Goal: Information Seeking & Learning: Learn about a topic

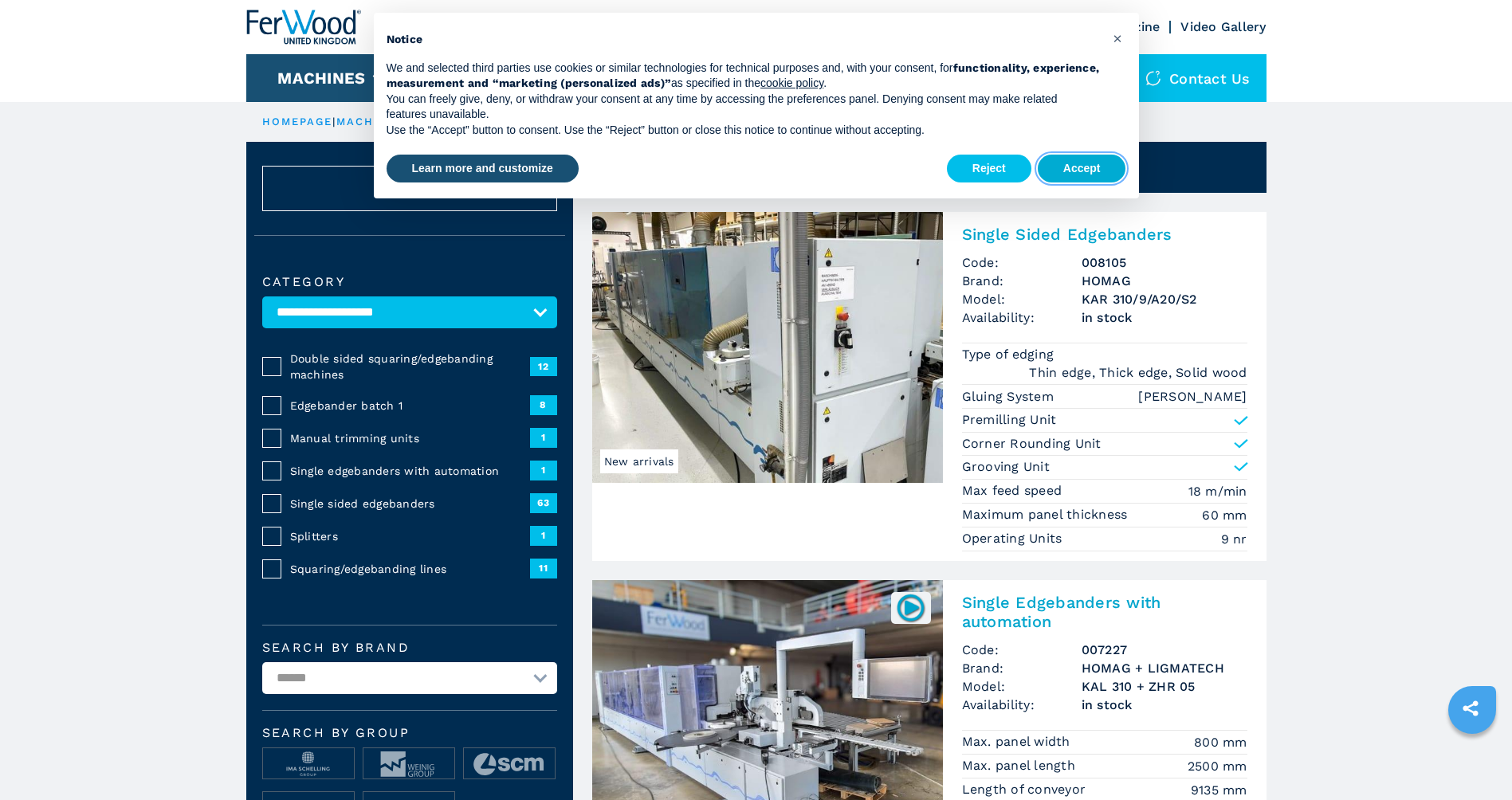
click at [1092, 171] on button "Accept" at bounding box center [1082, 169] width 88 height 29
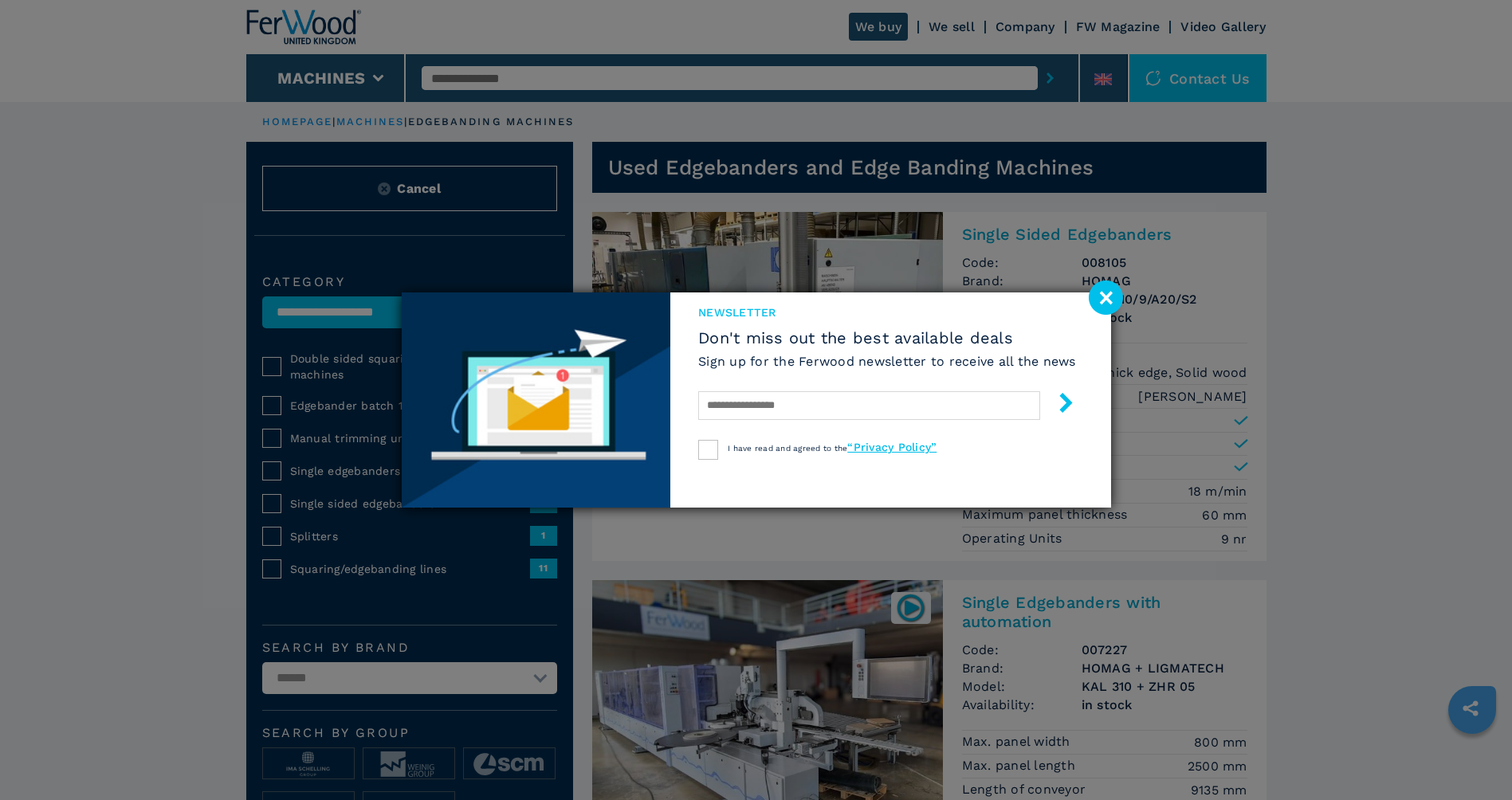
click at [1114, 295] on image at bounding box center [1106, 297] width 35 height 35
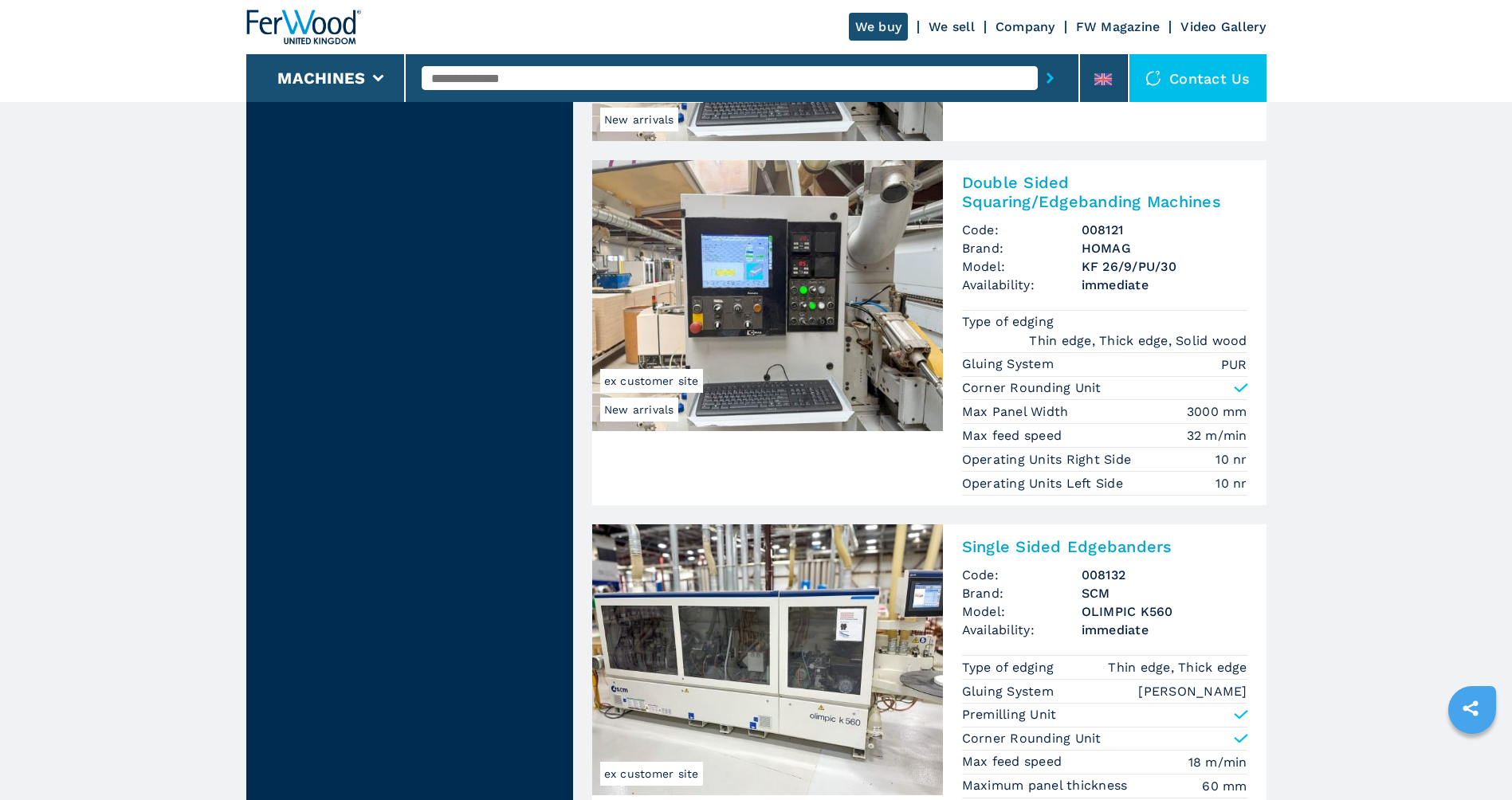
scroll to position [1992, 0]
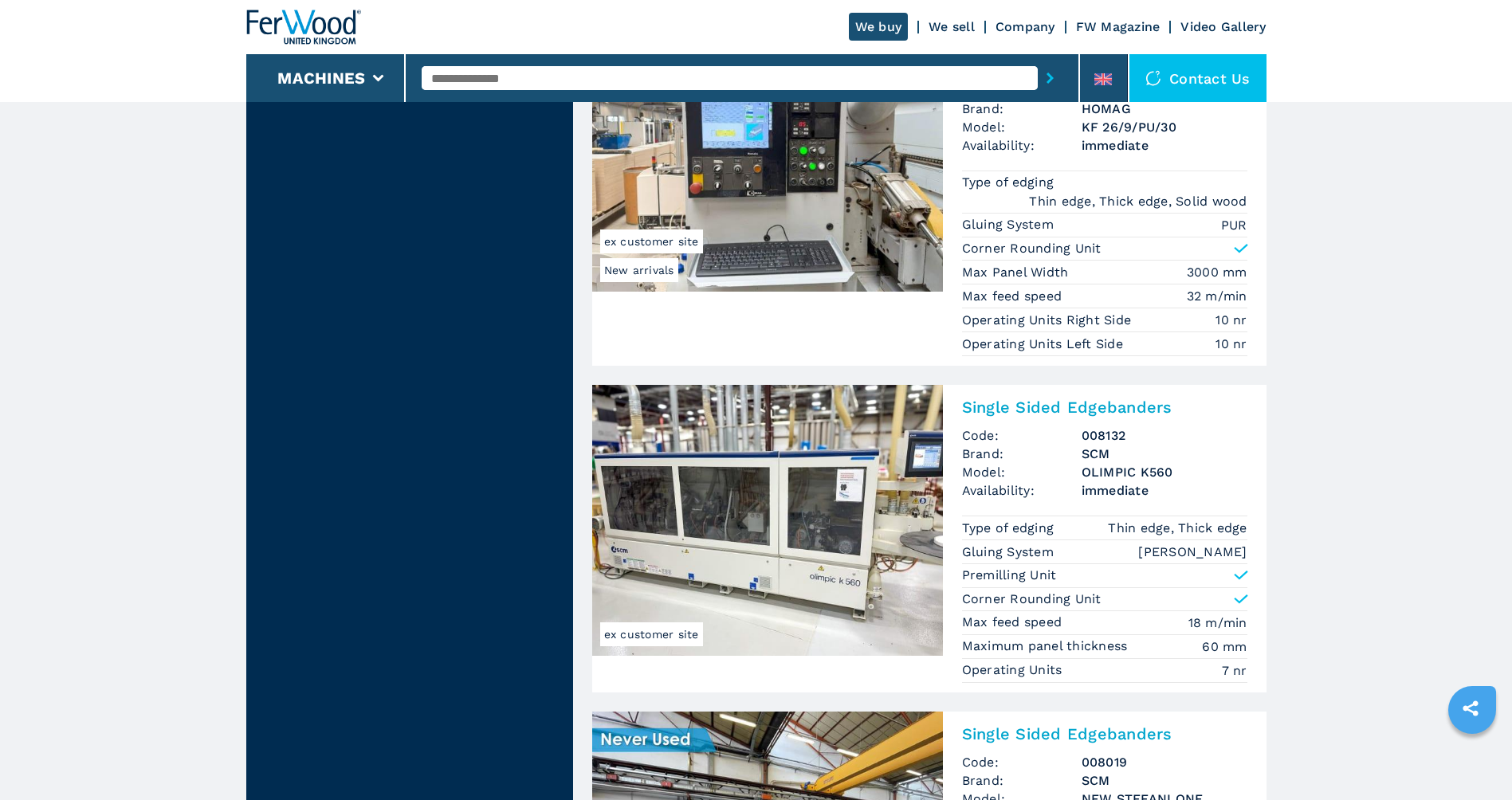
click at [1045, 410] on h2 "Single Sided Edgebanders" at bounding box center [1104, 407] width 286 height 19
click at [802, 440] on img at bounding box center [767, 520] width 350 height 271
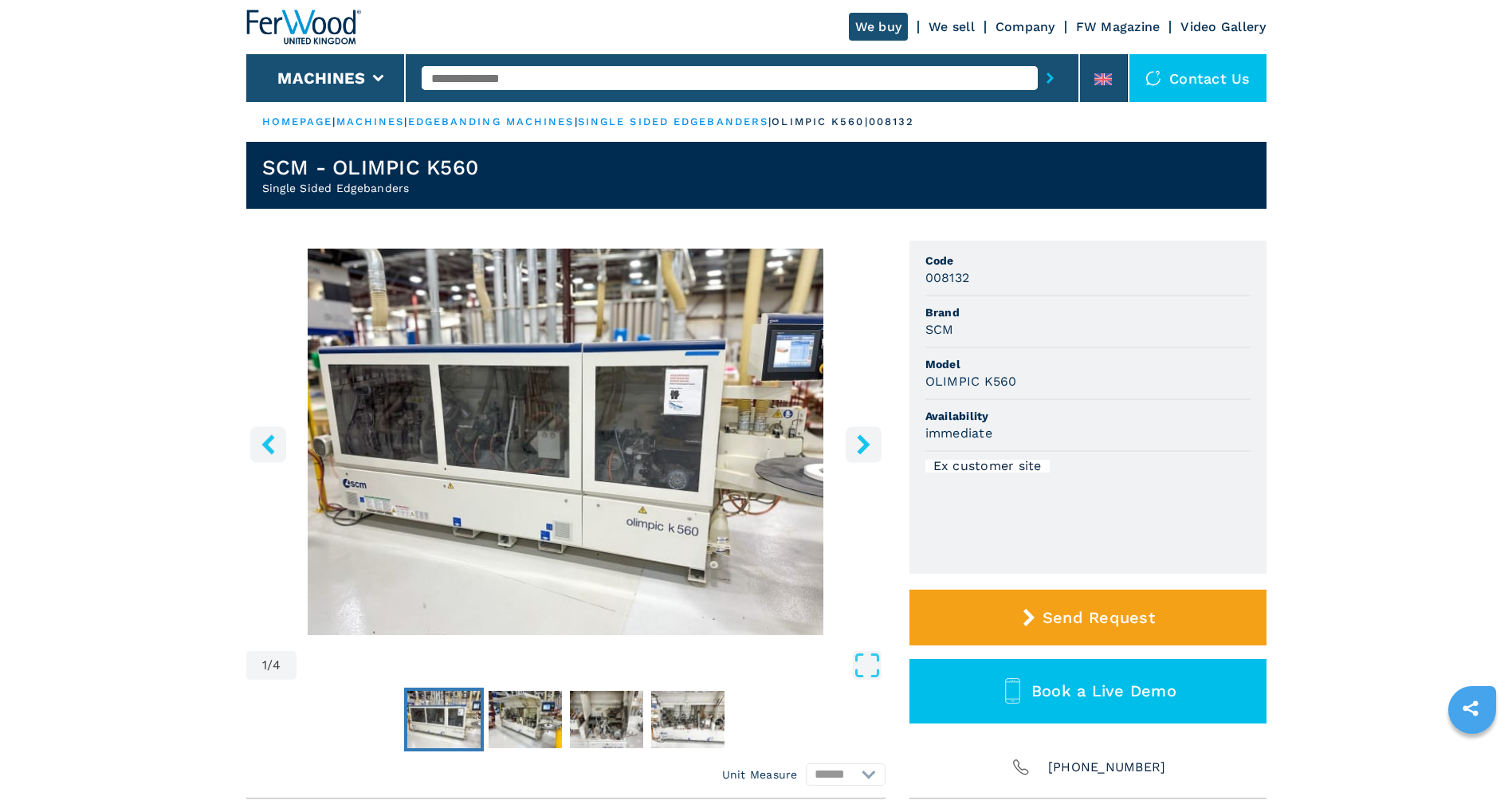
click at [872, 446] on icon "right-button" at bounding box center [864, 445] width 20 height 20
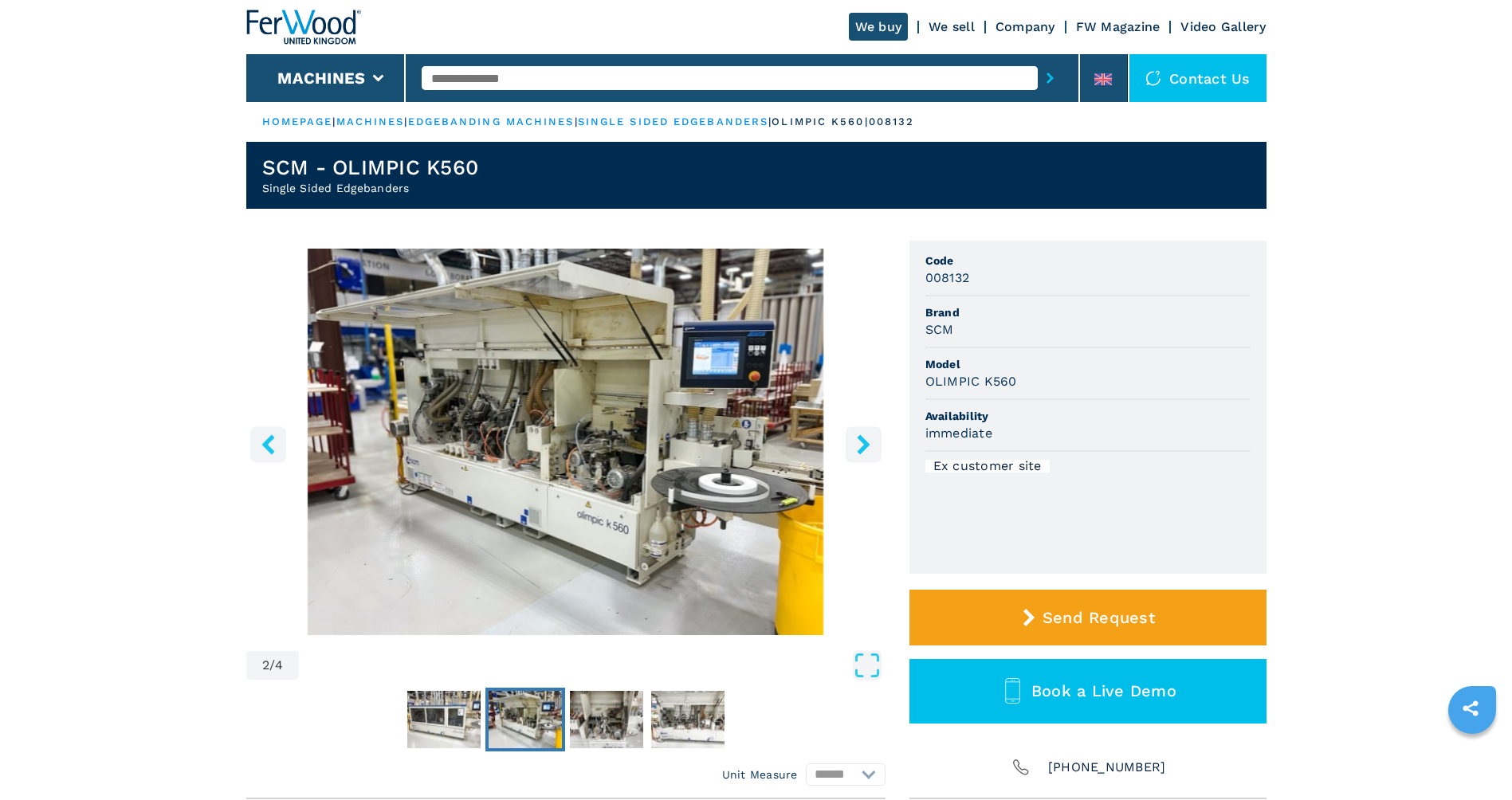
click at [872, 446] on icon "right-button" at bounding box center [864, 445] width 20 height 20
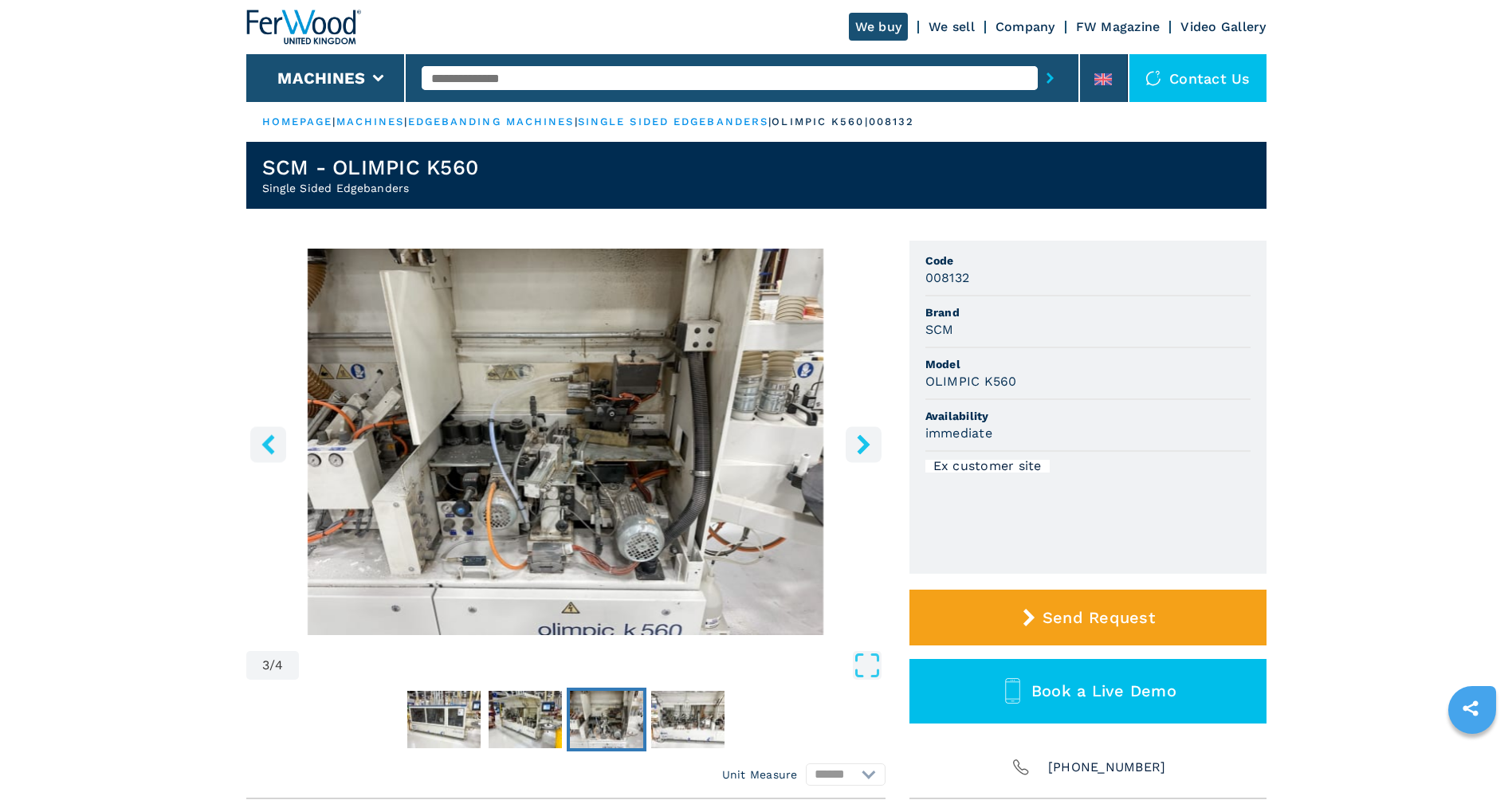
click at [872, 446] on icon "right-button" at bounding box center [864, 445] width 20 height 20
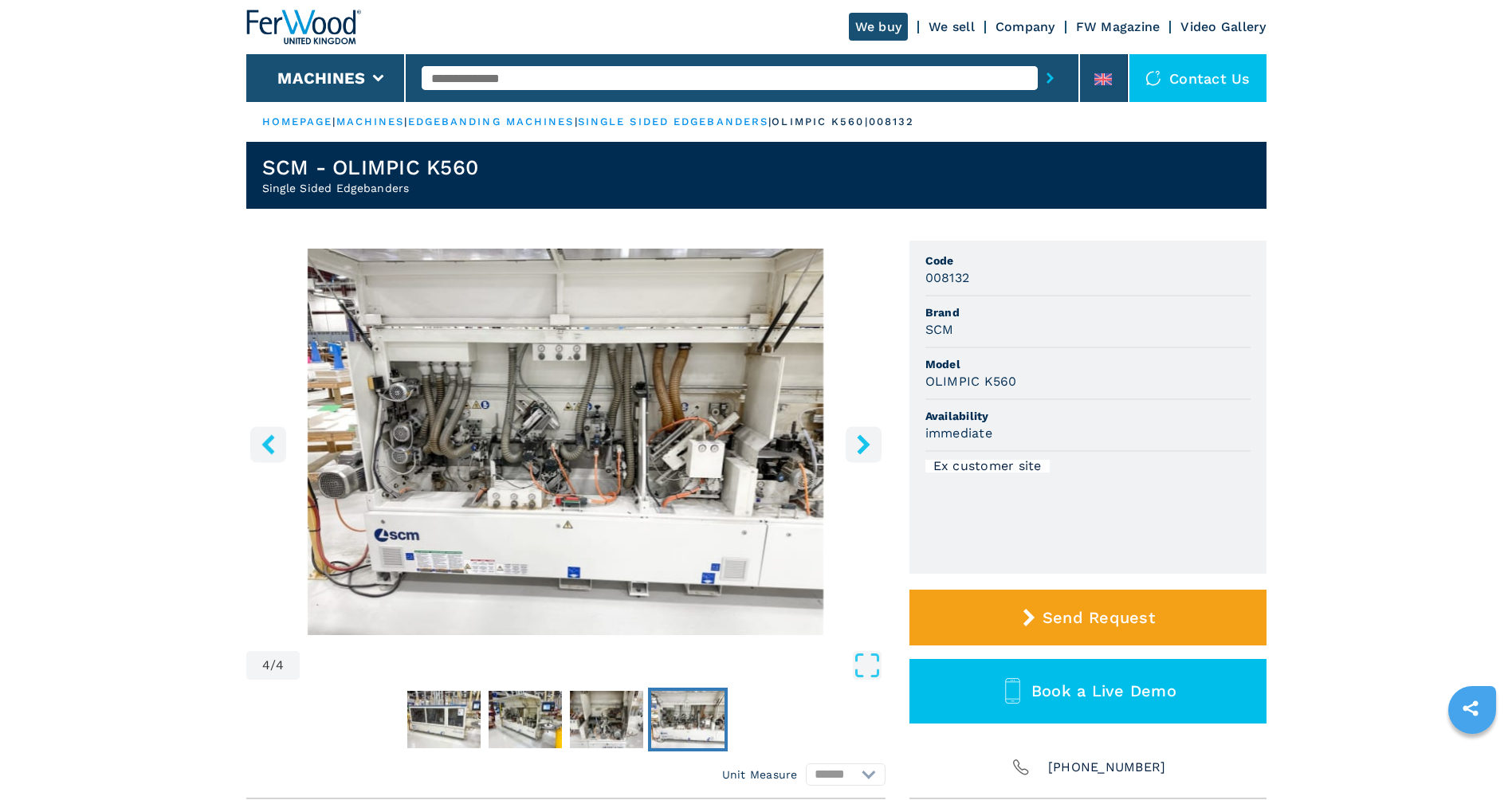
click at [872, 446] on icon "right-button" at bounding box center [864, 445] width 20 height 20
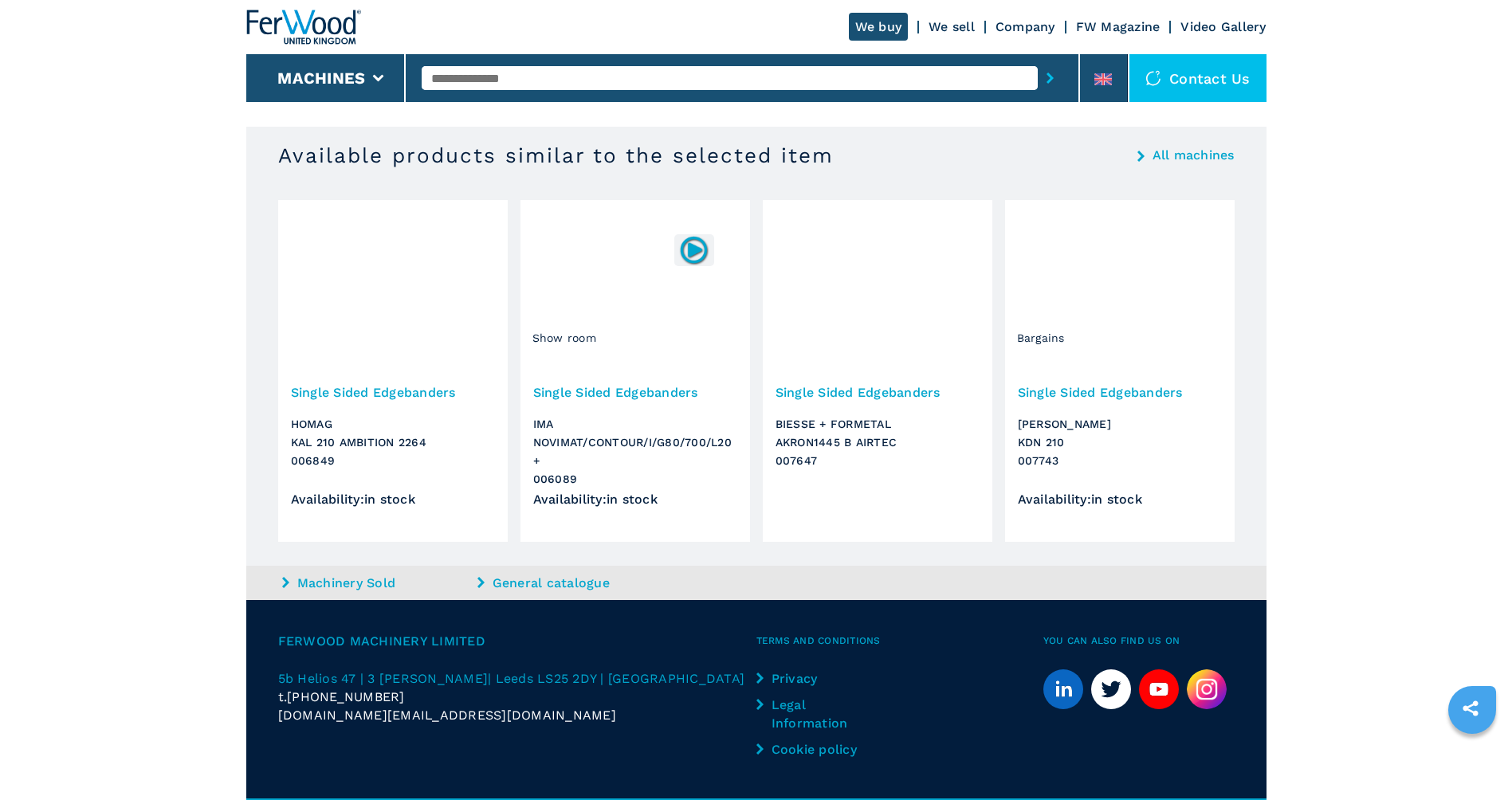
scroll to position [1086, 0]
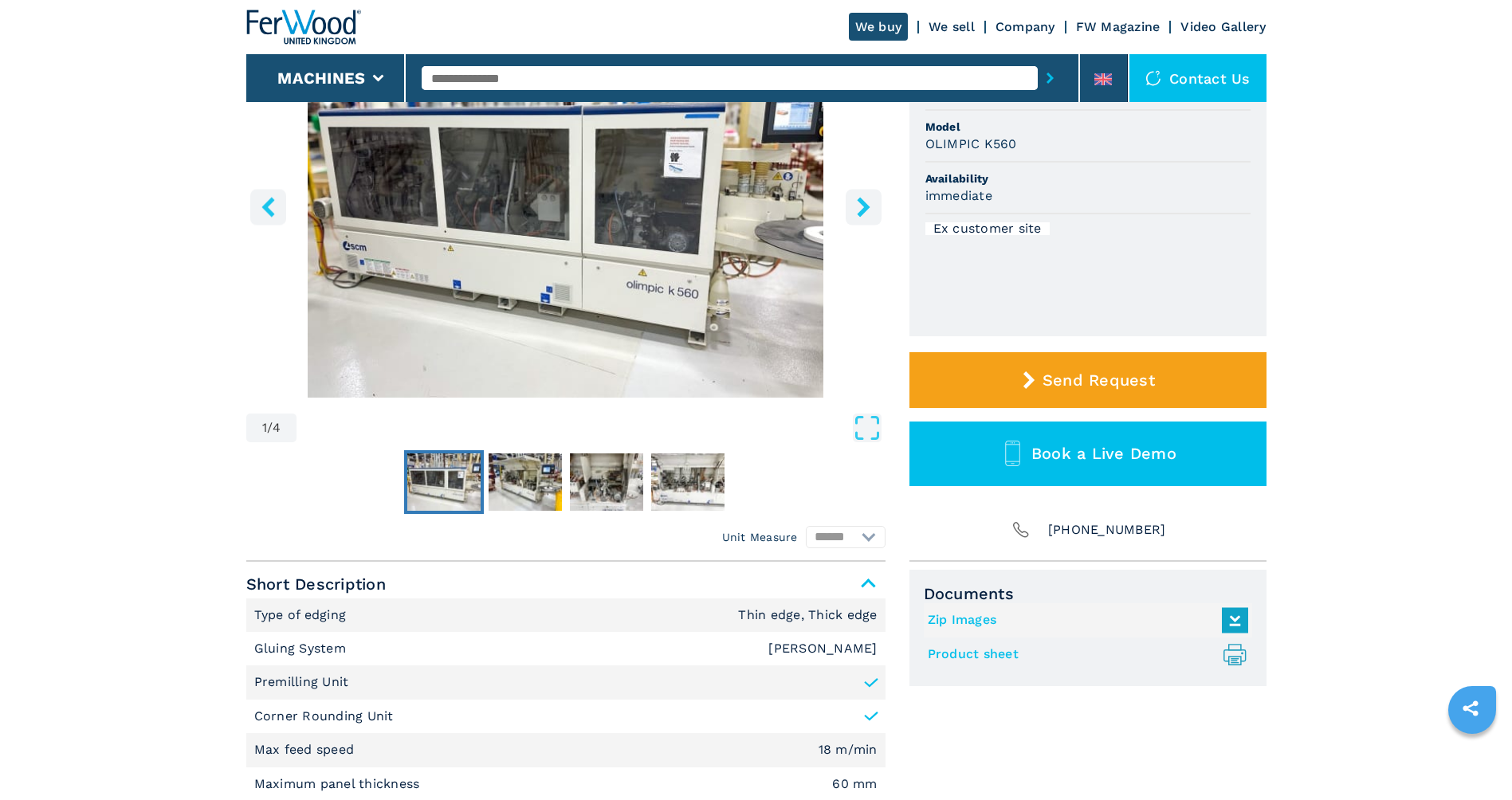
scroll to position [239, 0]
